Goal: Task Accomplishment & Management: Complete application form

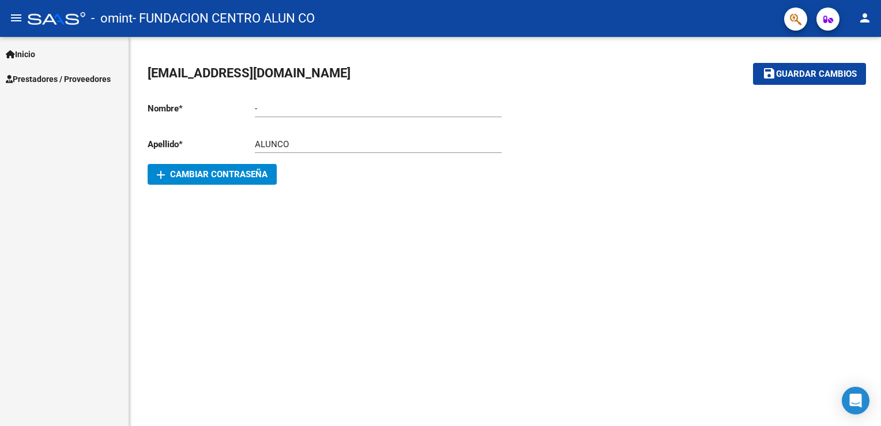
click at [44, 77] on span "Prestadores / Proveedores" at bounding box center [58, 79] width 105 height 13
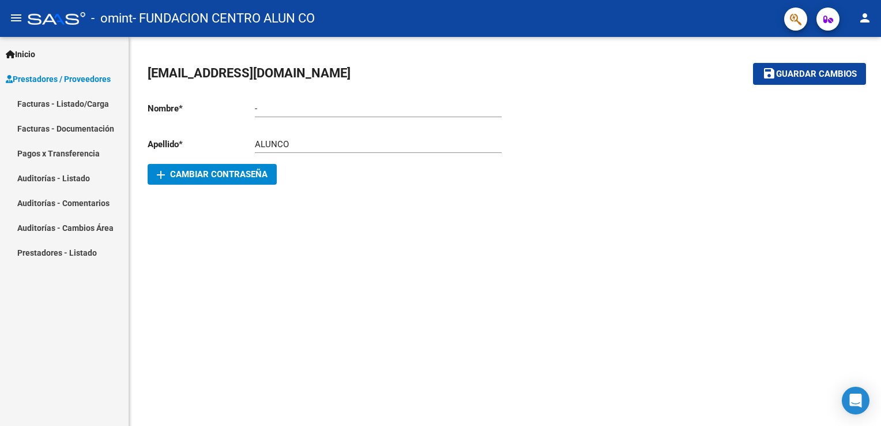
click at [69, 107] on link "Facturas - Listado/Carga" at bounding box center [64, 103] width 129 height 25
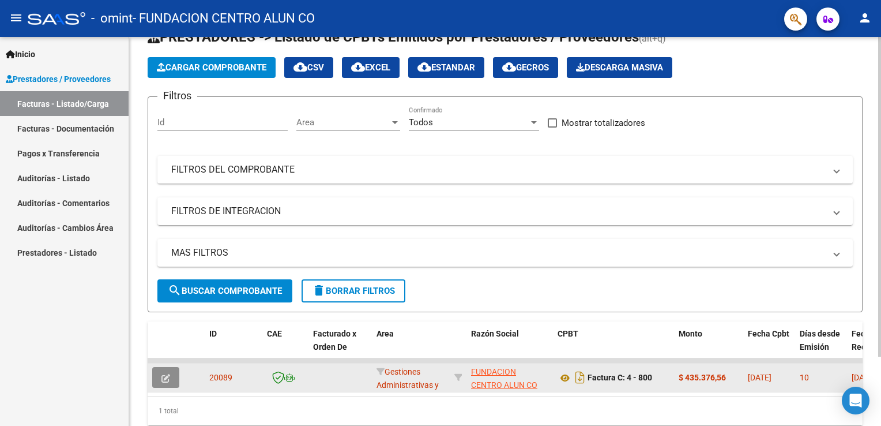
click at [163, 377] on icon "button" at bounding box center [166, 378] width 9 height 9
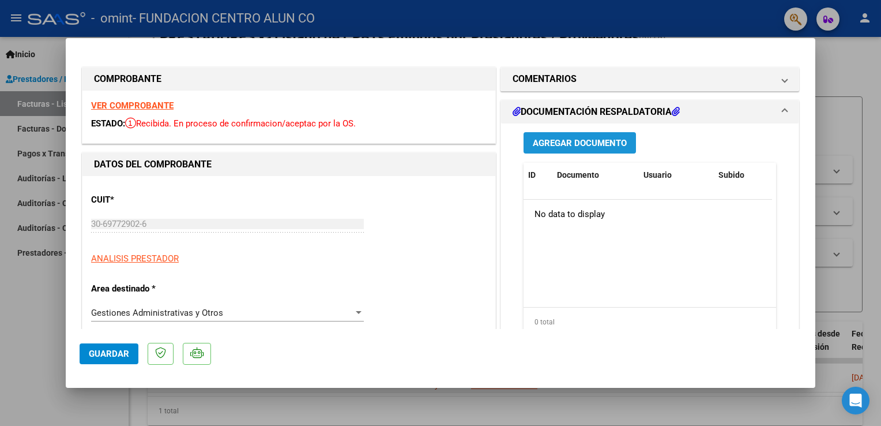
click at [585, 142] on span "Agregar Documento" at bounding box center [580, 143] width 94 height 10
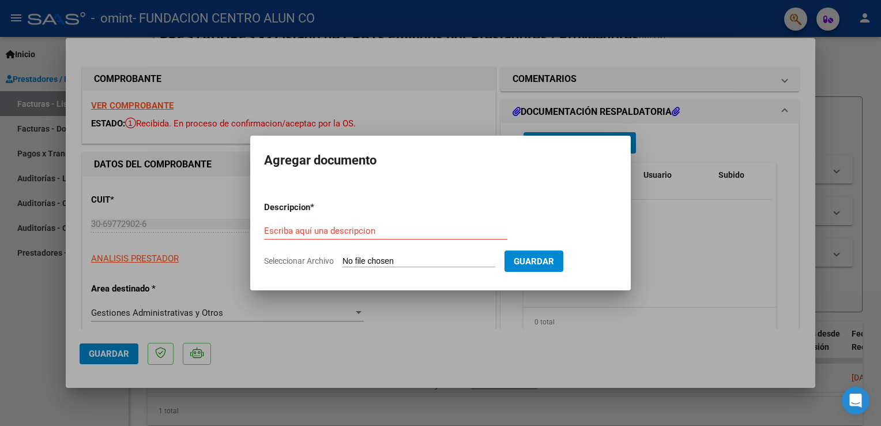
click at [165, 258] on div at bounding box center [440, 213] width 881 height 426
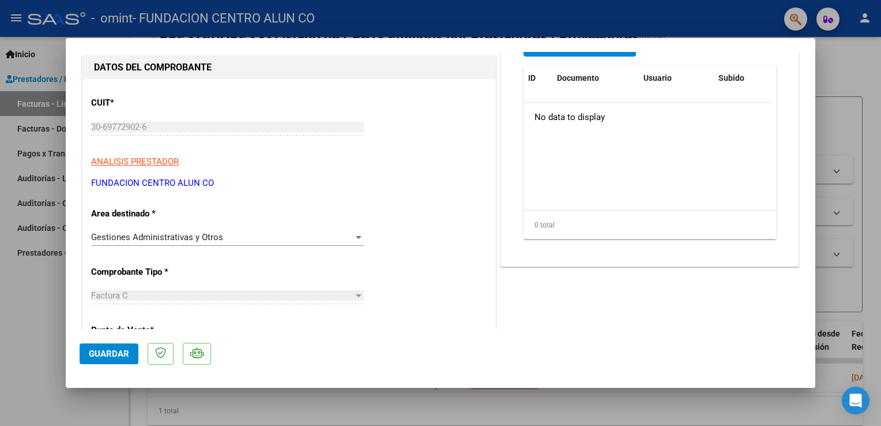
scroll to position [147, 0]
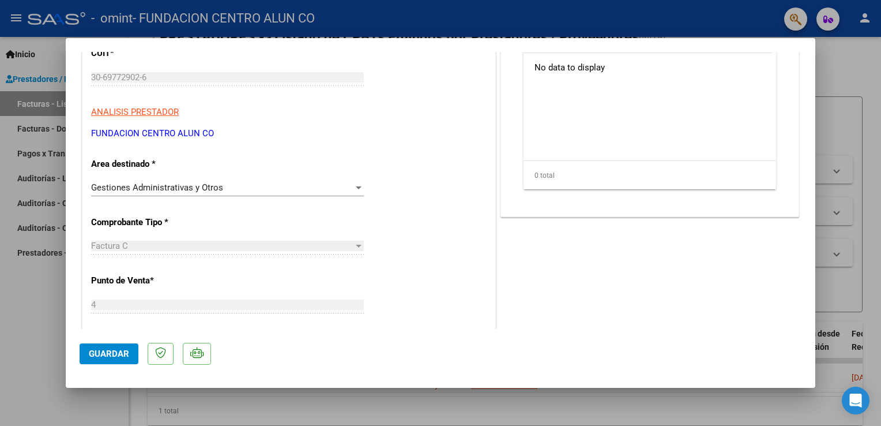
click at [232, 186] on div "Gestiones Administrativas y Otros" at bounding box center [222, 187] width 262 height 10
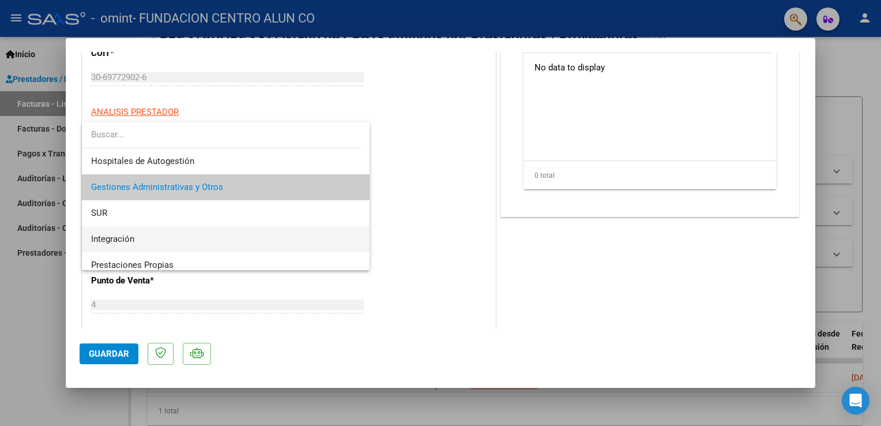
click at [211, 235] on span "Integración" at bounding box center [226, 239] width 270 height 26
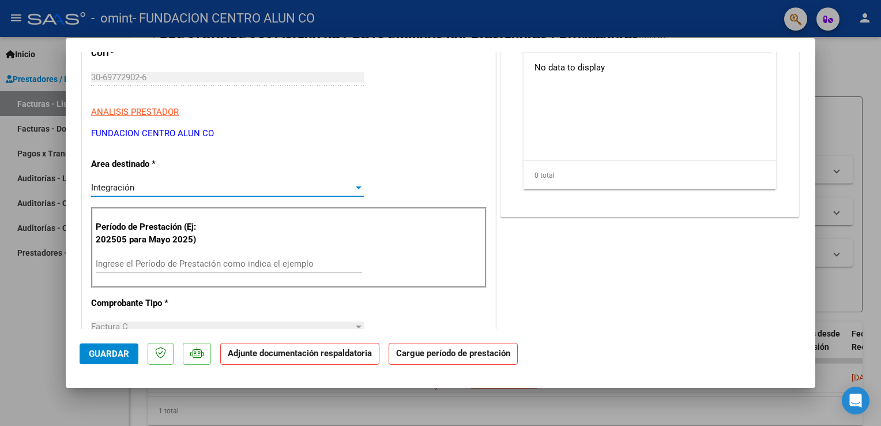
click at [227, 262] on input "Ingrese el Período de Prestación como indica el ejemplo" at bounding box center [229, 263] width 266 height 10
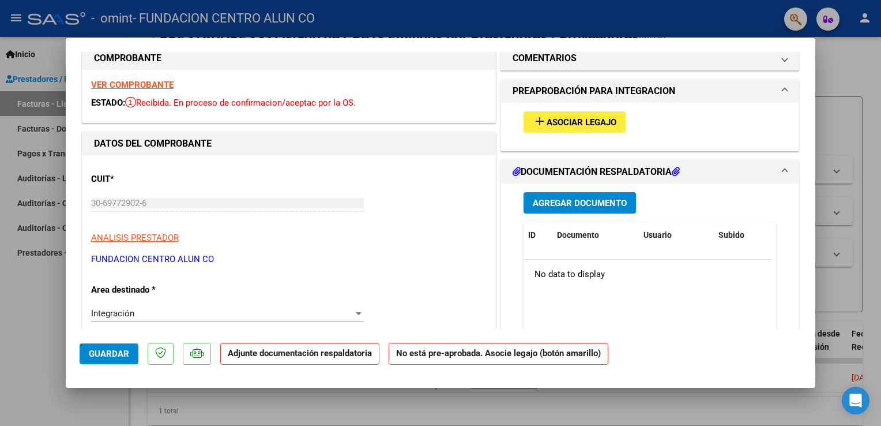
scroll to position [13, 0]
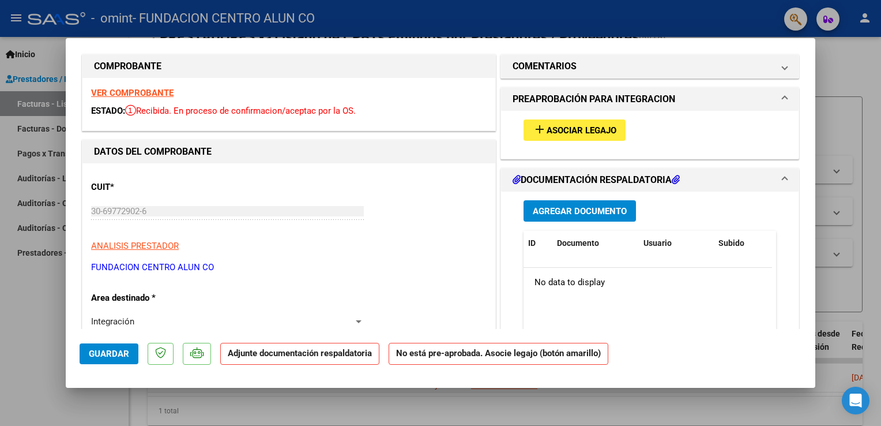
click at [558, 127] on span "Asociar Legajo" at bounding box center [582, 130] width 70 height 10
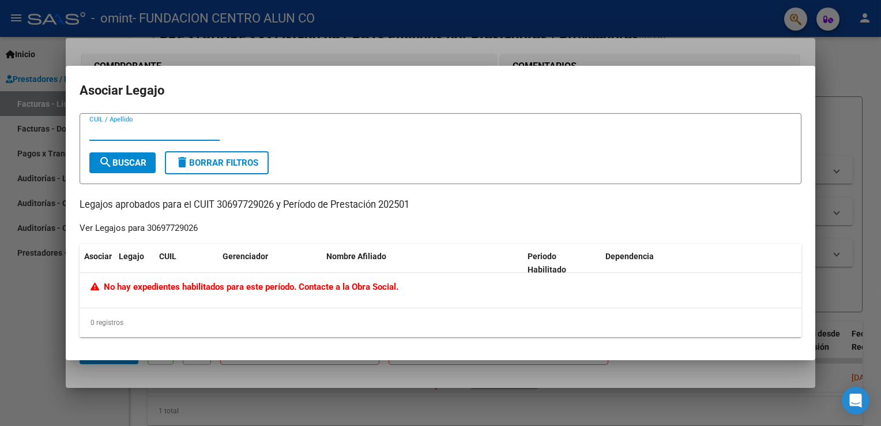
click at [279, 54] on div at bounding box center [440, 213] width 881 height 426
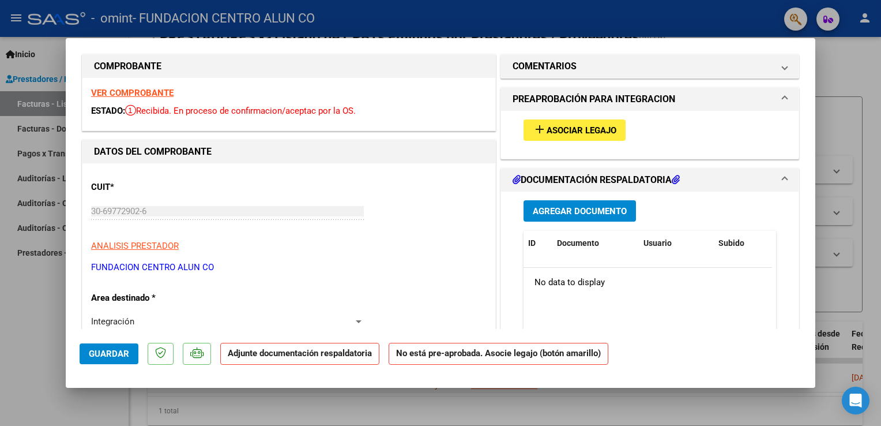
scroll to position [87, 0]
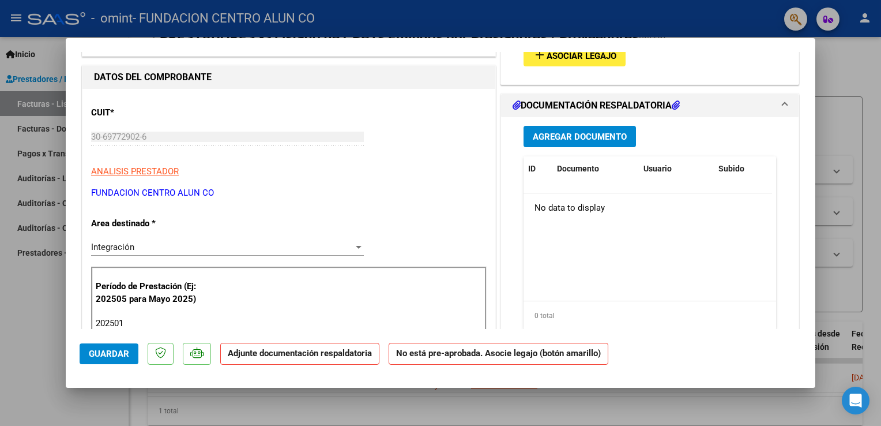
click at [134, 335] on mat-dialog-actions "Guardar Adjunte documentación respaldatoria No está pre-aprobada. Asocie legajo…" at bounding box center [441, 352] width 722 height 46
click at [140, 327] on input "202501" at bounding box center [229, 323] width 266 height 10
type input "202508"
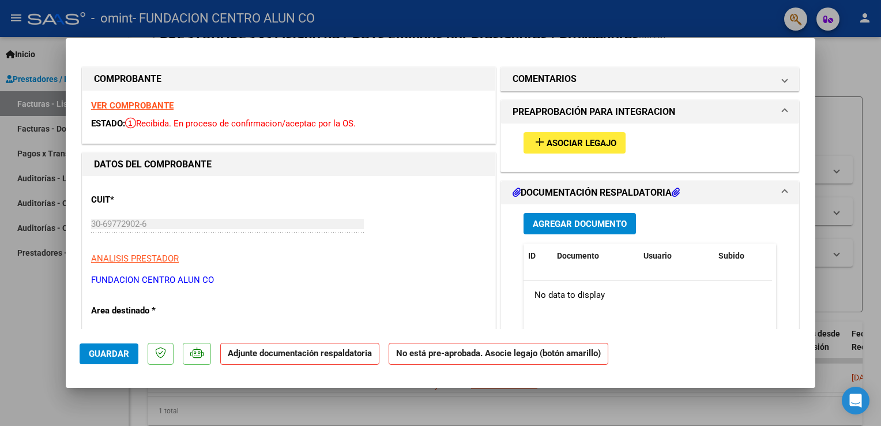
click at [591, 147] on span "Asociar Legajo" at bounding box center [582, 143] width 70 height 10
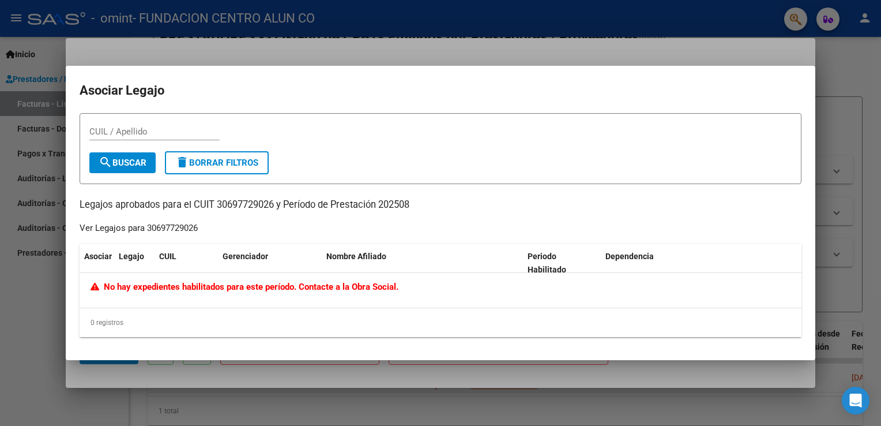
click at [522, 61] on div at bounding box center [440, 213] width 881 height 426
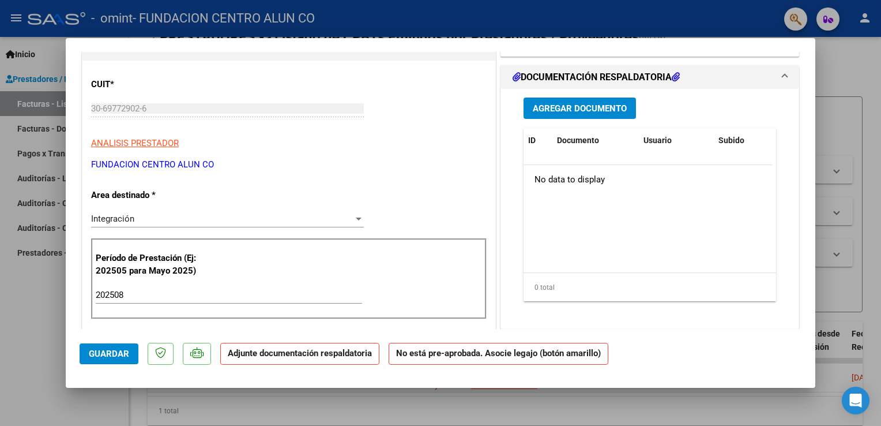
scroll to position [115, 0]
click at [63, 327] on div at bounding box center [440, 213] width 881 height 426
type input "$ 0,00"
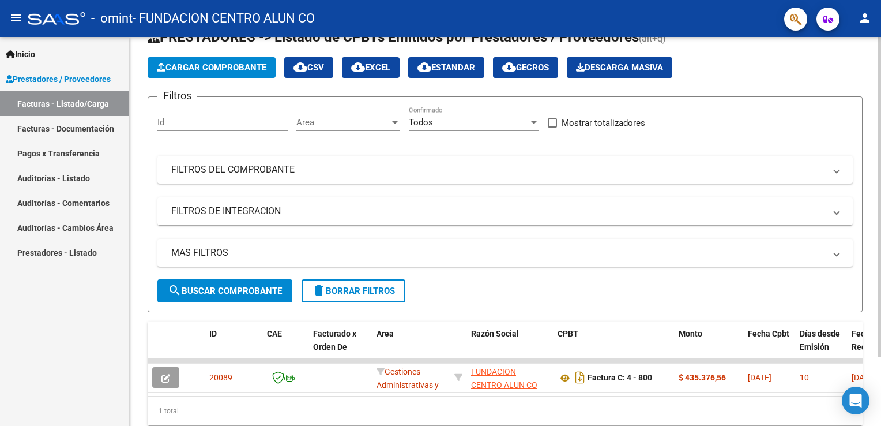
scroll to position [83, 0]
